Goal: Navigation & Orientation: Find specific page/section

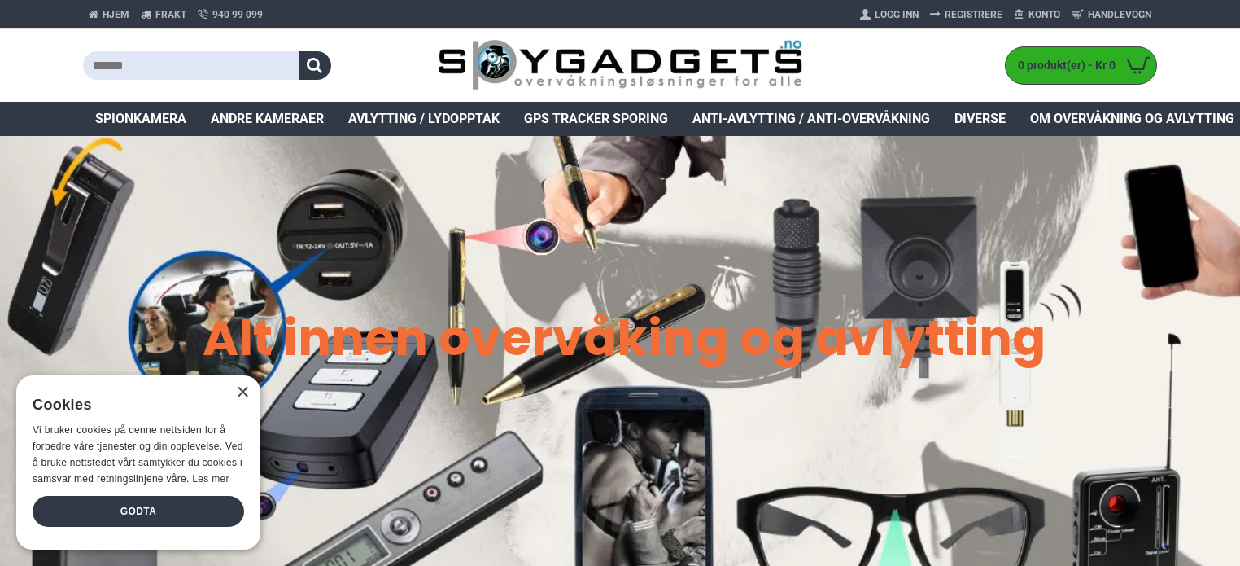
scroll to position [33, 0]
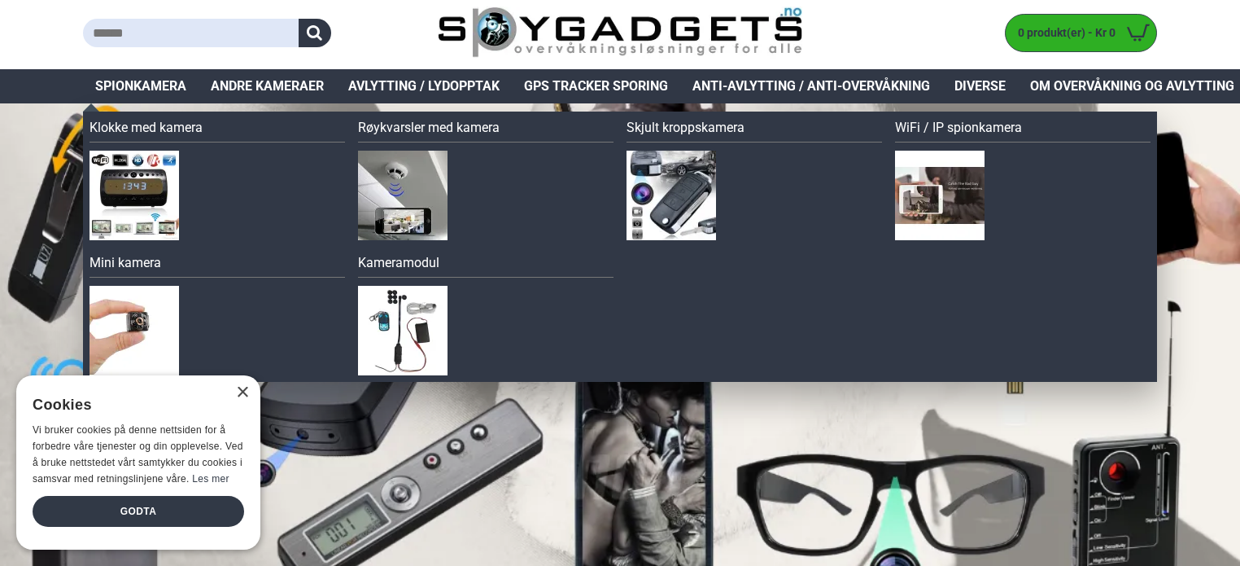
click at [143, 83] on span "Spionkamera" at bounding box center [140, 86] width 91 height 20
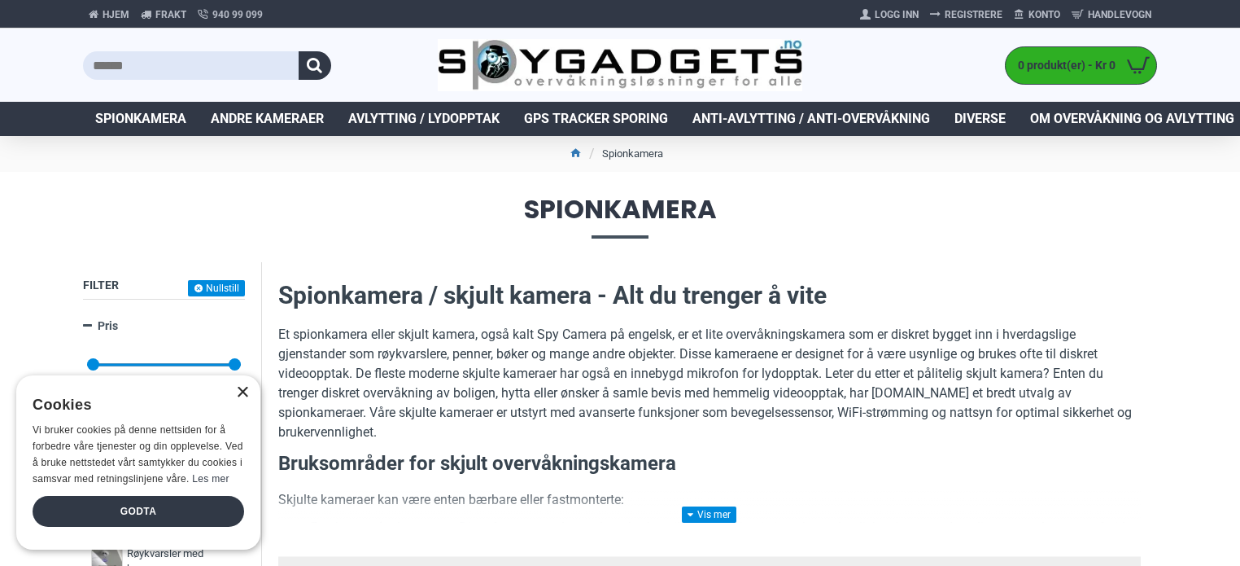
click at [238, 391] on div "×" at bounding box center [242, 393] width 12 height 12
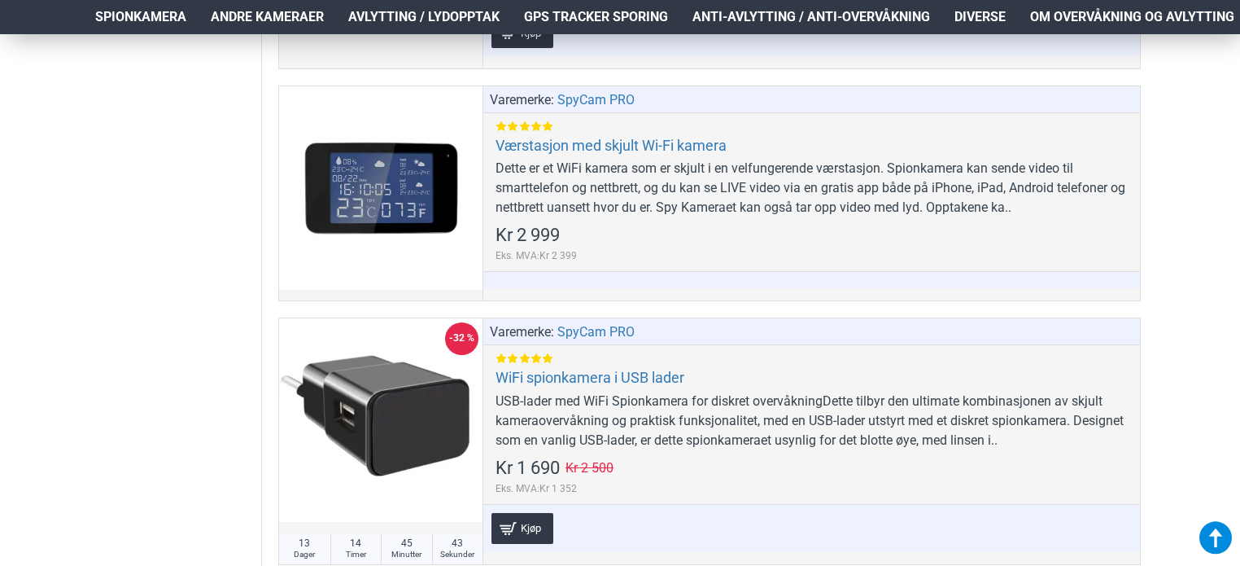
scroll to position [9374, 0]
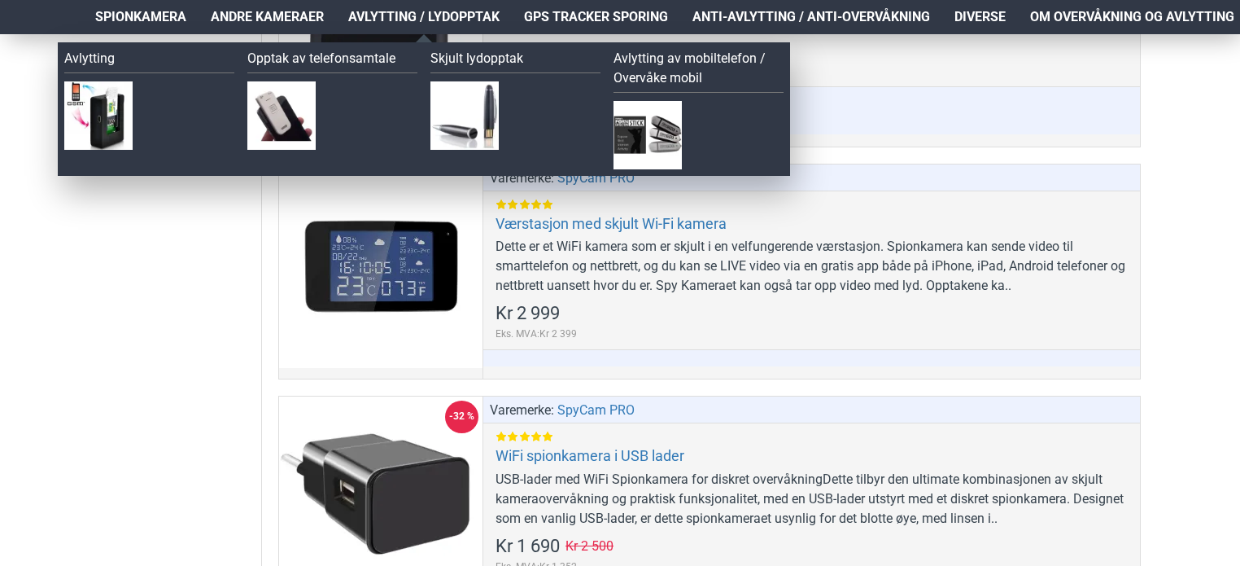
click at [378, 9] on span "Avlytting / Lydopptak" at bounding box center [423, 17] width 151 height 20
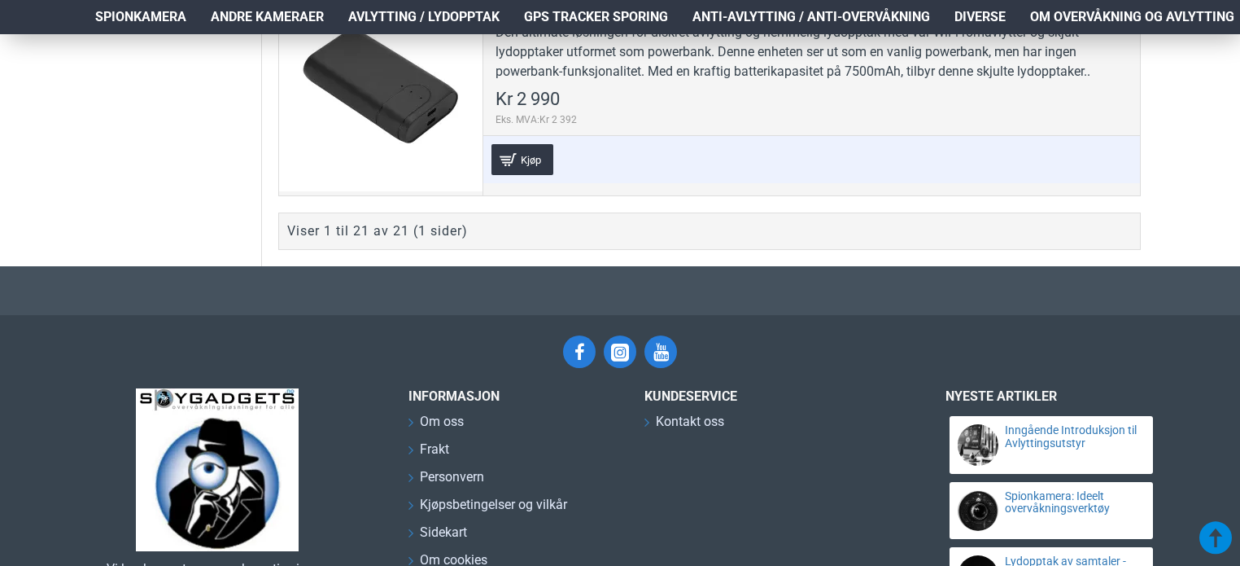
scroll to position [5436, 0]
